Goal: Use online tool/utility: Utilize a website feature to perform a specific function

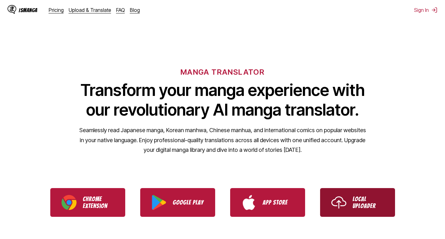
drag, startPoint x: 336, startPoint y: 201, endPoint x: 332, endPoint y: 204, distance: 4.4
click at [332, 204] on img "Use IsManga Local Uploader" at bounding box center [339, 202] width 15 height 15
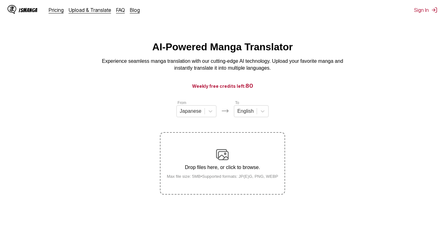
click at [217, 168] on p "Drop files here, or click to browse." at bounding box center [223, 168] width 122 height 6
click at [0, 0] on input "Drop files here, or click to browse. Max file size: 5MB • Supported formats: JP…" at bounding box center [0, 0] width 0 height 0
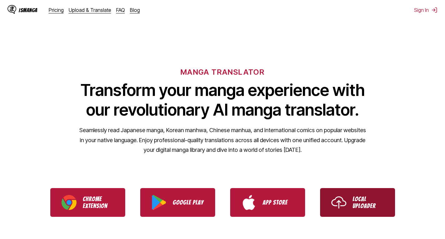
drag, startPoint x: 342, startPoint y: 197, endPoint x: 338, endPoint y: 200, distance: 4.3
click at [338, 200] on img "Use IsManga Local Uploader" at bounding box center [339, 202] width 15 height 15
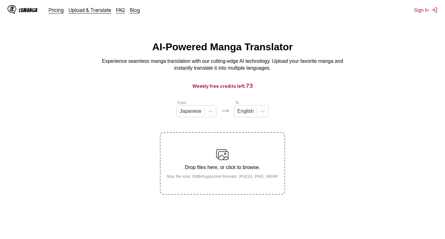
click at [221, 161] on img at bounding box center [222, 154] width 12 height 12
click at [0, 0] on input "Drop files here, or click to browse. Max file size: 5MB • Supported formats: JP…" at bounding box center [0, 0] width 0 height 0
click at [230, 170] on p "Drop files here, or click to browse." at bounding box center [223, 168] width 122 height 6
click at [0, 0] on input "Drop files here, or click to browse. Max file size: 5MB • Supported formats: JP…" at bounding box center [0, 0] width 0 height 0
